Goal: Task Accomplishment & Management: Complete application form

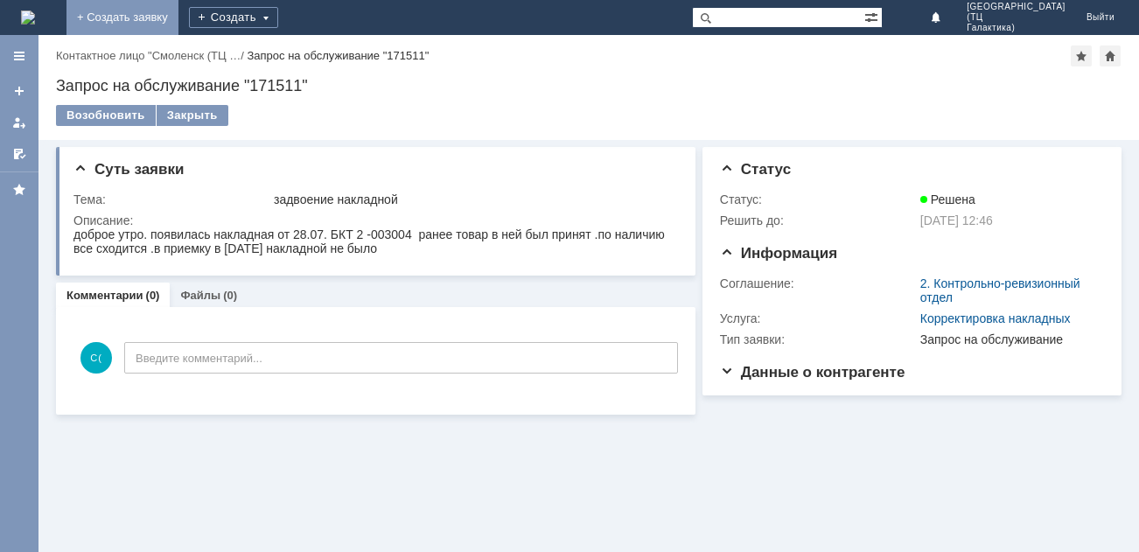
click at [178, 17] on link "+ Создать заявку" at bounding box center [122, 17] width 112 height 35
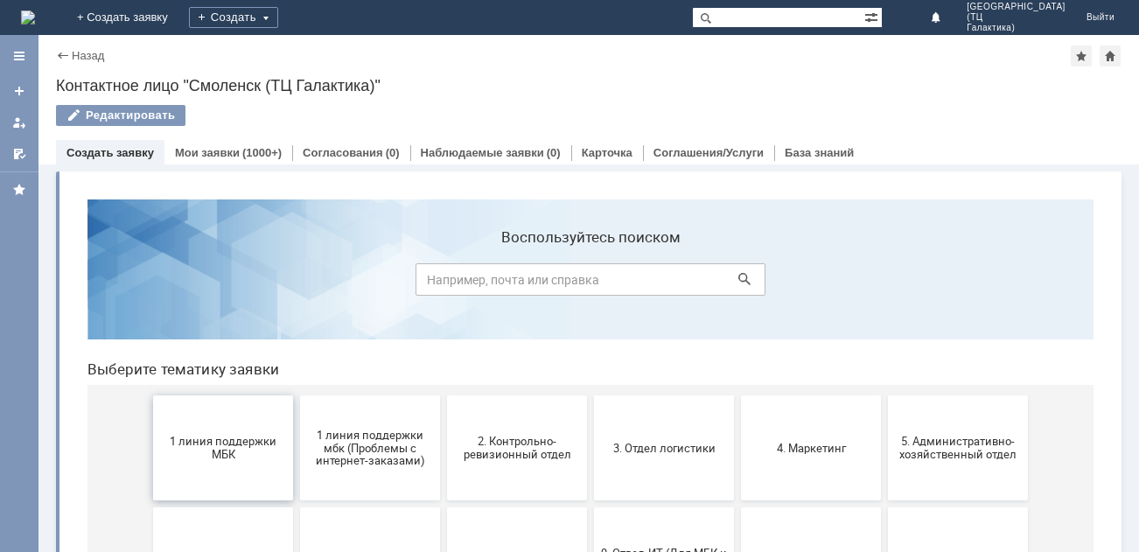
click at [258, 457] on span "1 линия поддержки МБК" at bounding box center [222, 448] width 129 height 26
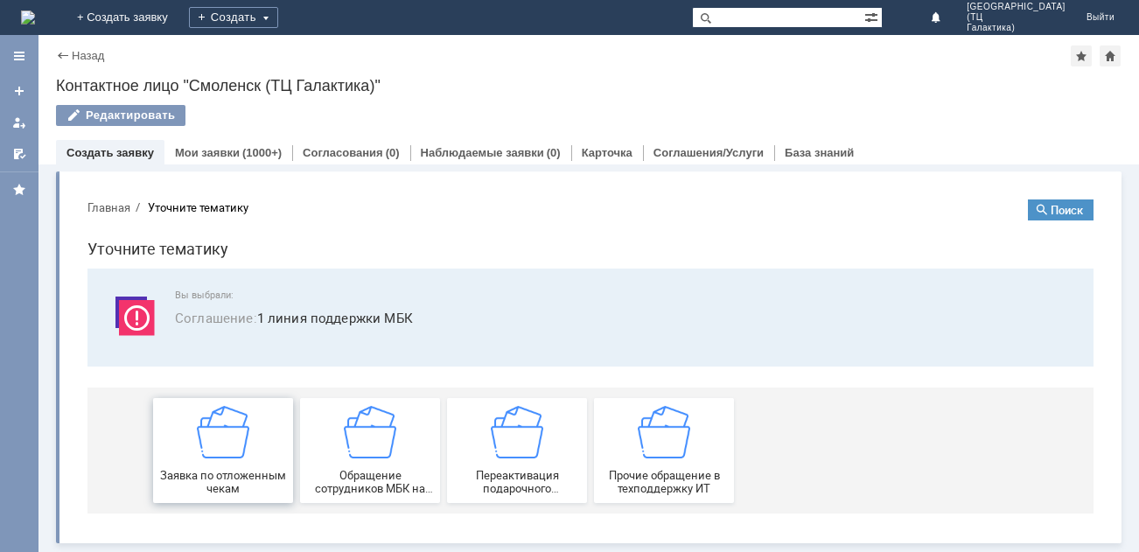
click at [258, 456] on div "Заявка по отложенным чекам" at bounding box center [222, 450] width 129 height 89
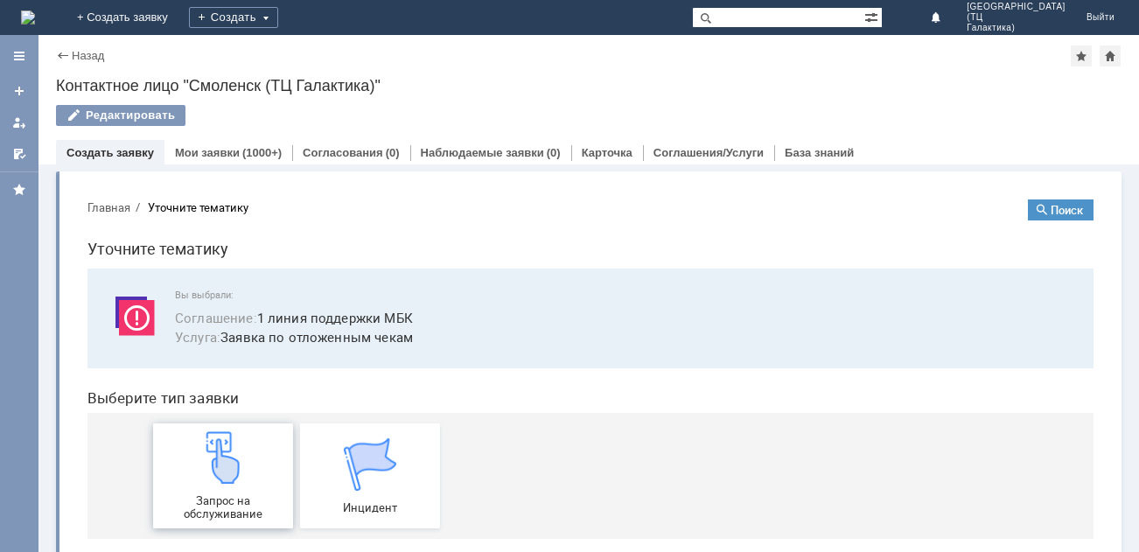
click at [249, 456] on div "Запрос на обслуживание" at bounding box center [222, 475] width 129 height 89
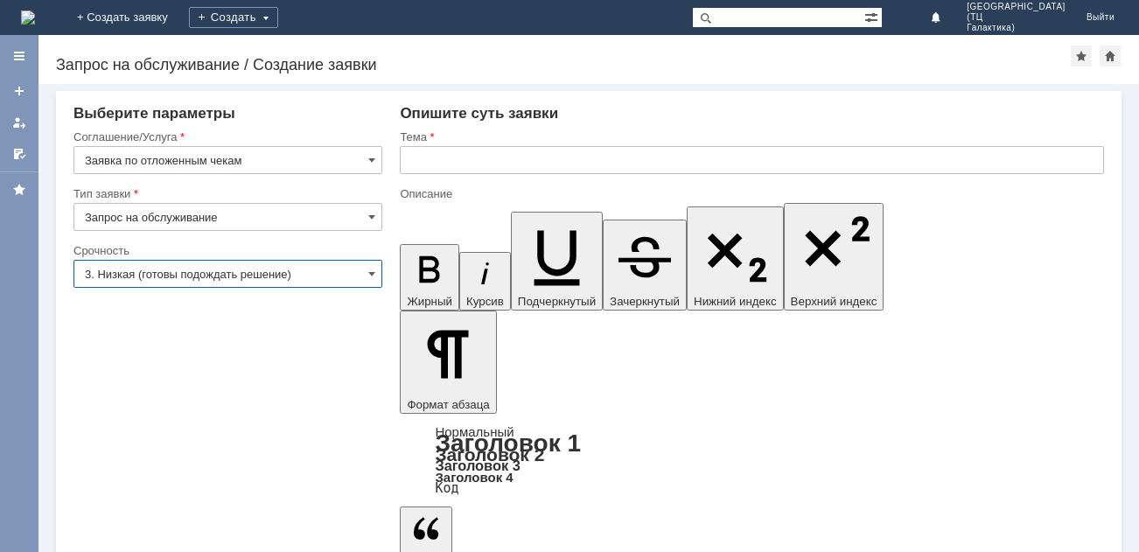
click at [362, 273] on input "3. Низкая (готовы подождать решение)" at bounding box center [227, 274] width 309 height 28
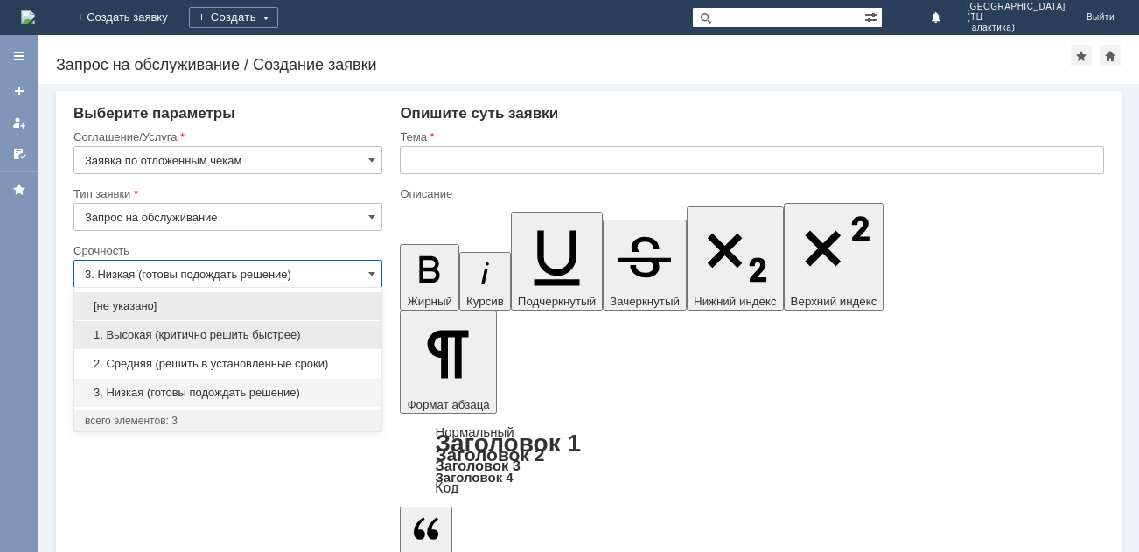
click at [192, 329] on span "1. Высокая (критично решить быстрее)" at bounding box center [228, 335] width 286 height 14
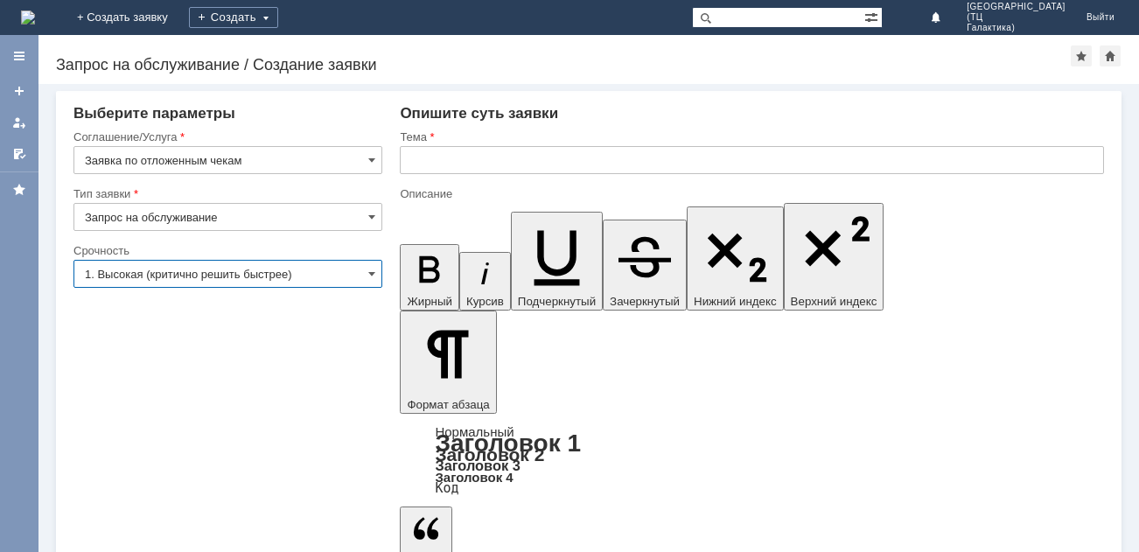
type input "1. Высокая (критично решить быстрее)"
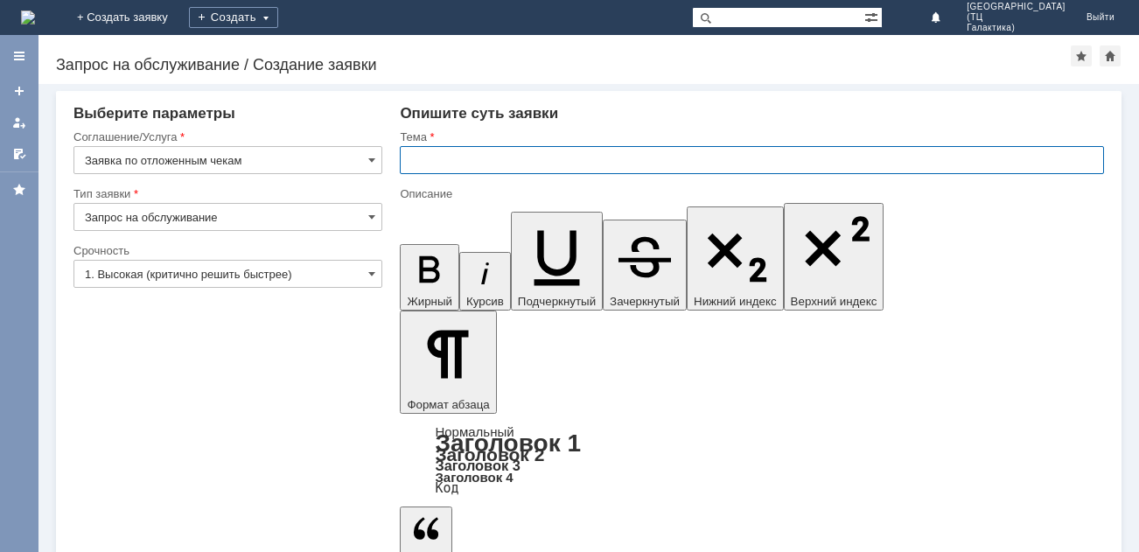
click at [419, 157] on input "text" at bounding box center [752, 160] width 704 height 28
type input "отложенные чеки"
